Goal: Find specific page/section: Find specific page/section

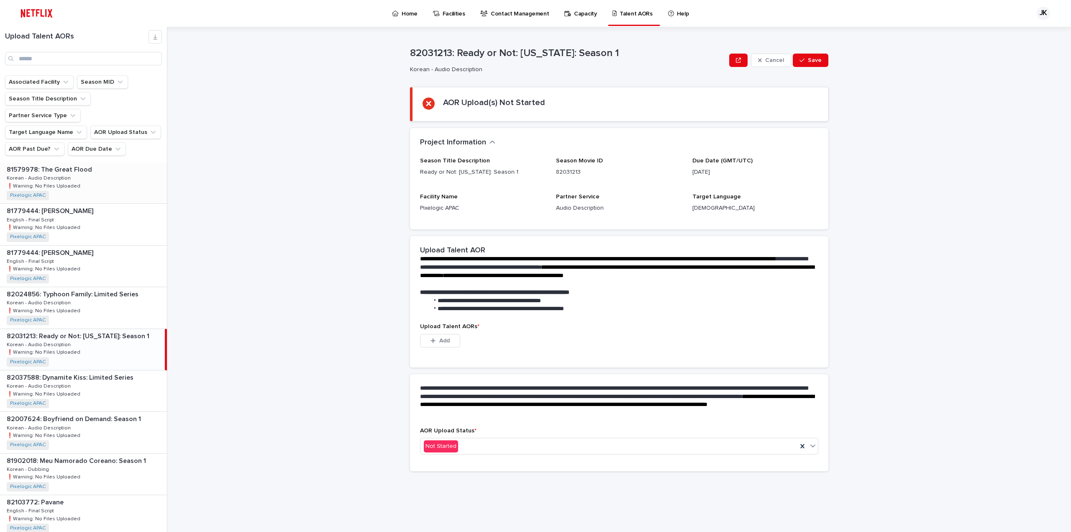
drag, startPoint x: 0, startPoint y: 0, endPoint x: 108, endPoint y: 168, distance: 199.4
click at [108, 168] on div "81579978: The Great Flood 81579978: The Great Flood Korean - Audio Description …" at bounding box center [83, 182] width 167 height 41
click at [100, 207] on p at bounding box center [85, 211] width 157 height 8
click at [73, 306] on p "❗️Warning: No Files Uploaded" at bounding box center [44, 310] width 75 height 8
click at [129, 54] on input "Search" at bounding box center [83, 58] width 157 height 13
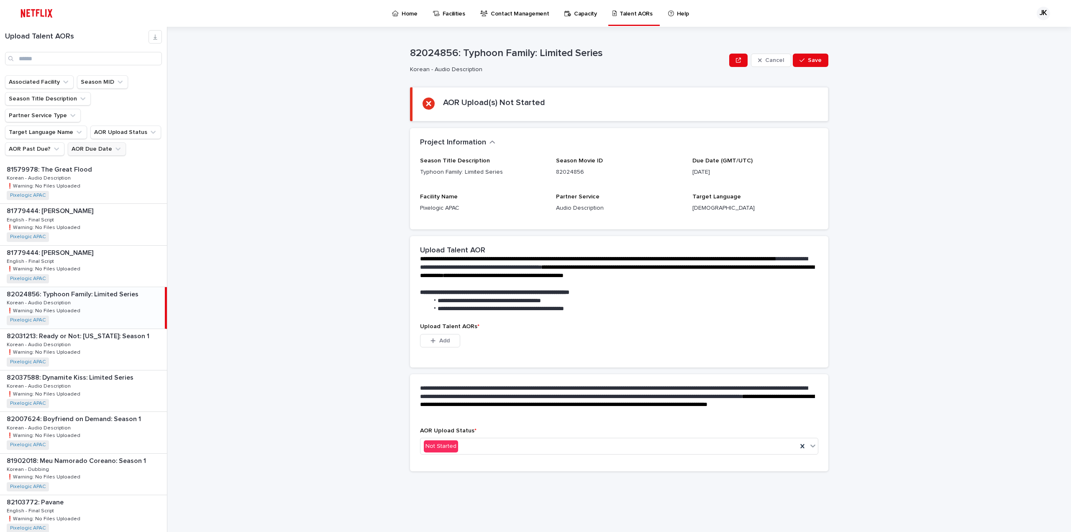
click at [106, 142] on button "AOR Due Date" at bounding box center [97, 148] width 58 height 13
click at [113, 244] on p "this week" at bounding box center [118, 246] width 89 height 6
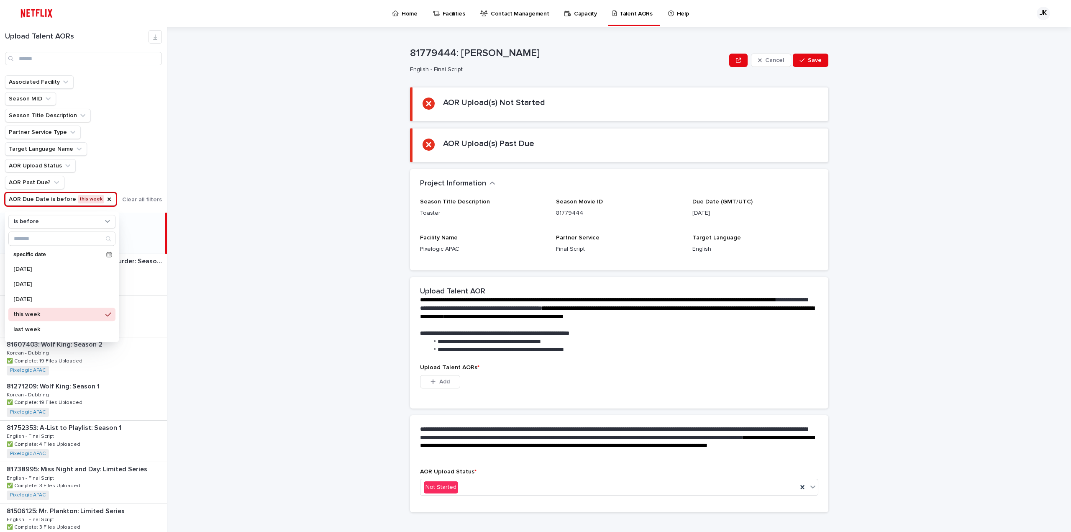
click at [126, 170] on div "Associated Facility Season MID Season Title Description Partner Service Type Ta…" at bounding box center [83, 140] width 157 height 130
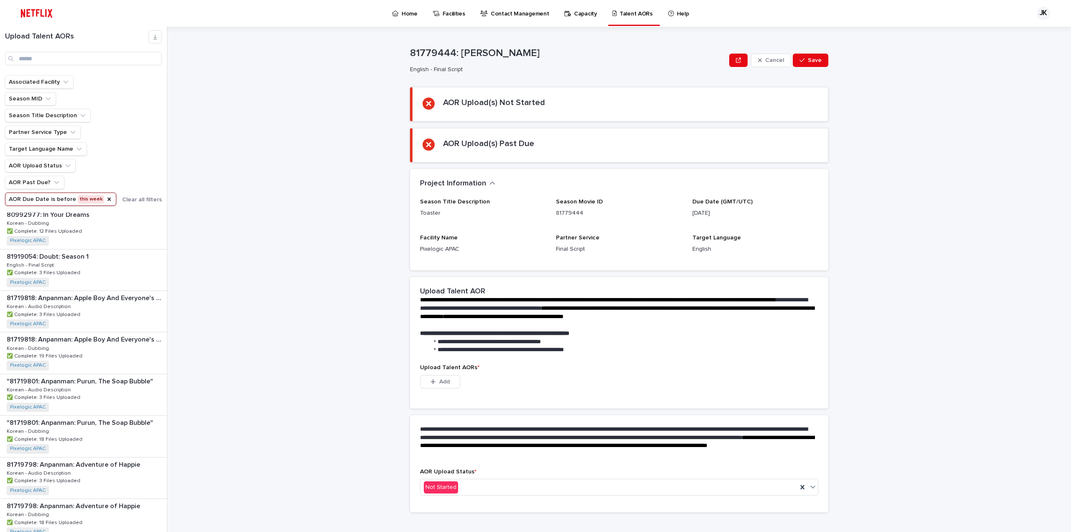
scroll to position [953, 0]
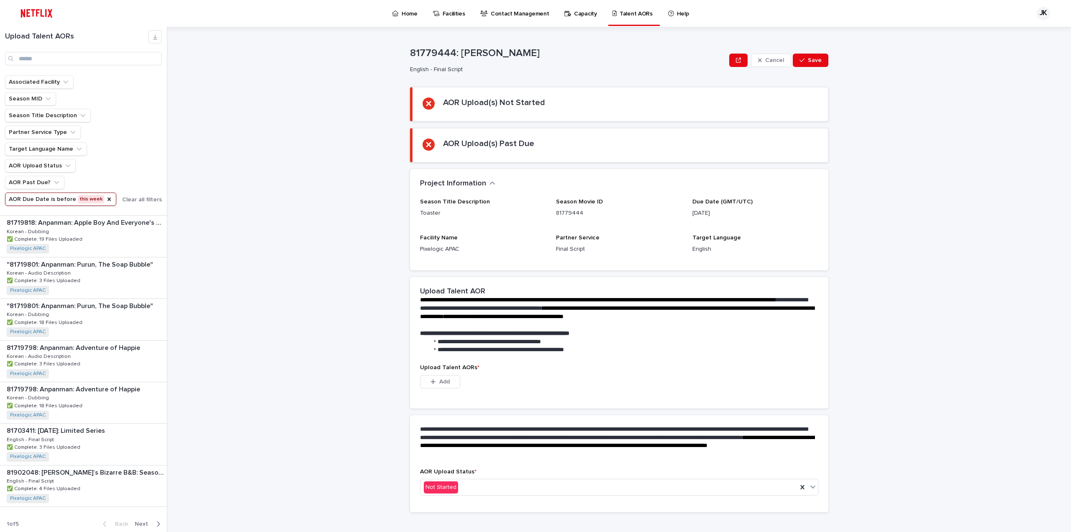
click at [143, 520] on button "Next" at bounding box center [149, 524] width 36 height 8
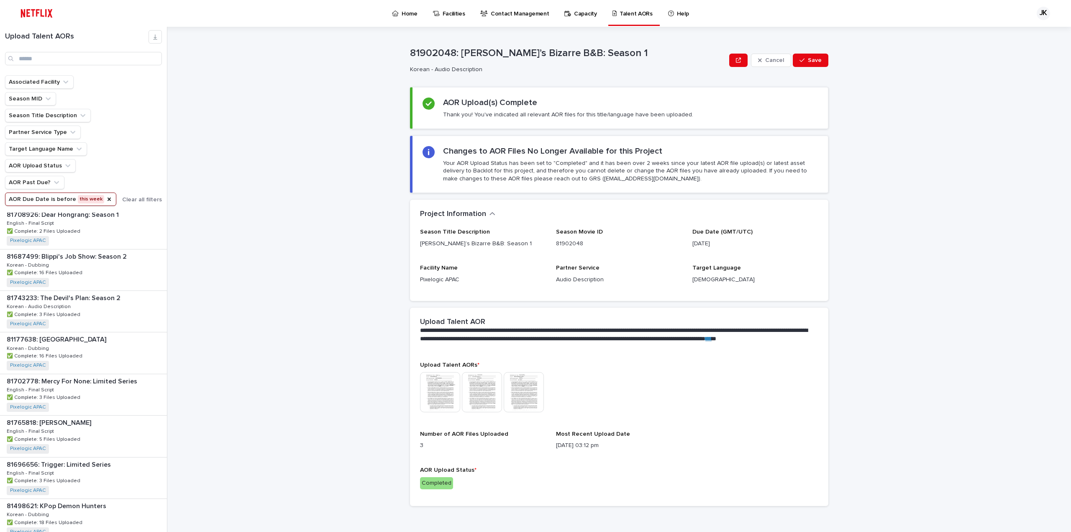
scroll to position [953, 0]
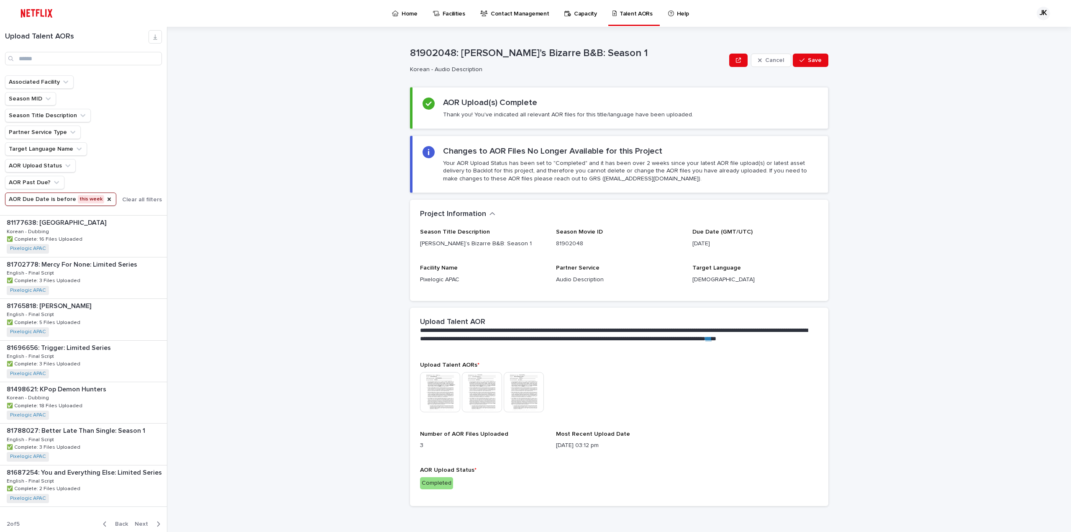
click at [142, 522] on span "Next" at bounding box center [144, 524] width 18 height 6
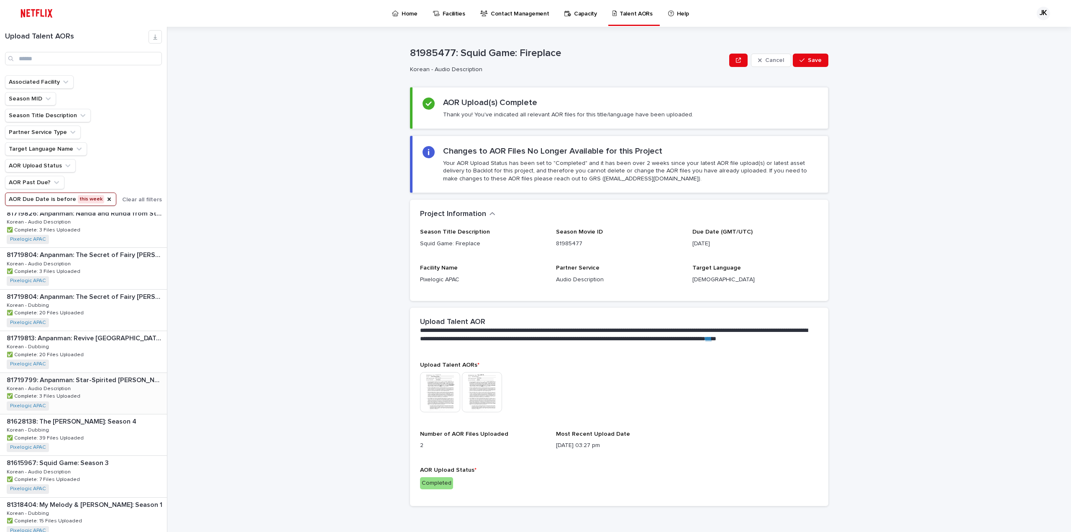
scroll to position [953, 0]
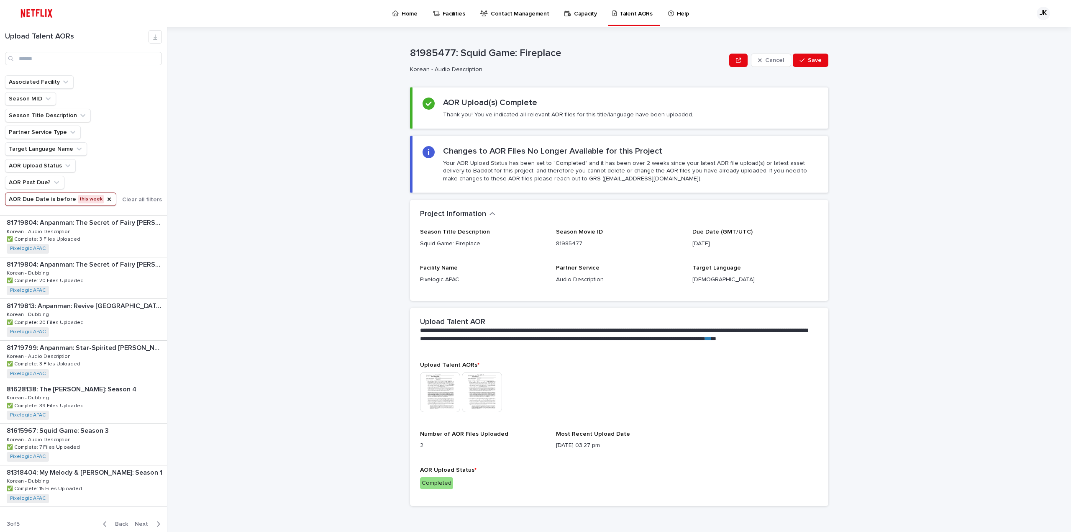
click at [141, 521] on span "Next" at bounding box center [144, 524] width 18 height 6
